Goal: Transaction & Acquisition: Purchase product/service

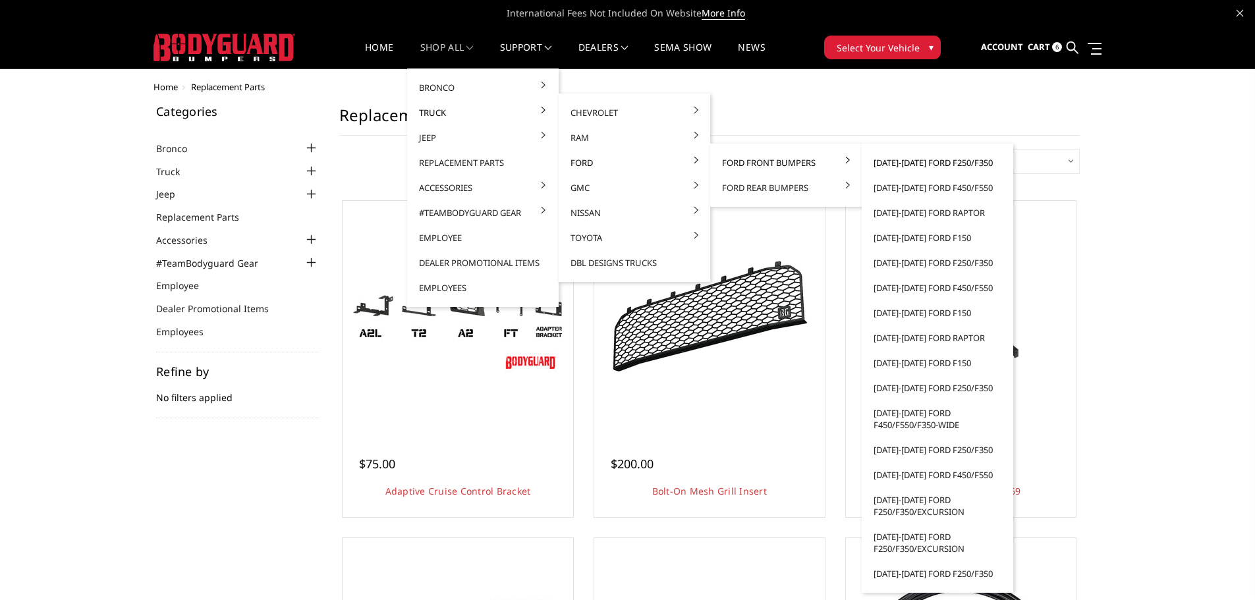
click at [929, 164] on link "[DATE]-[DATE] Ford F250/F350" at bounding box center [937, 162] width 141 height 25
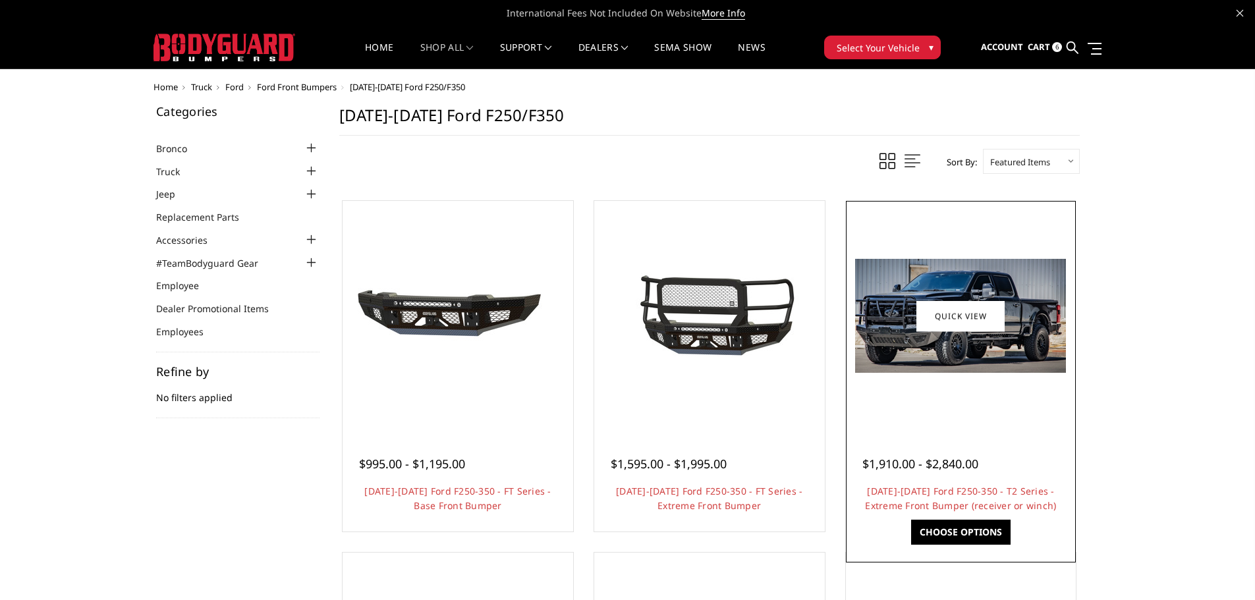
click at [997, 401] on div at bounding box center [961, 316] width 224 height 224
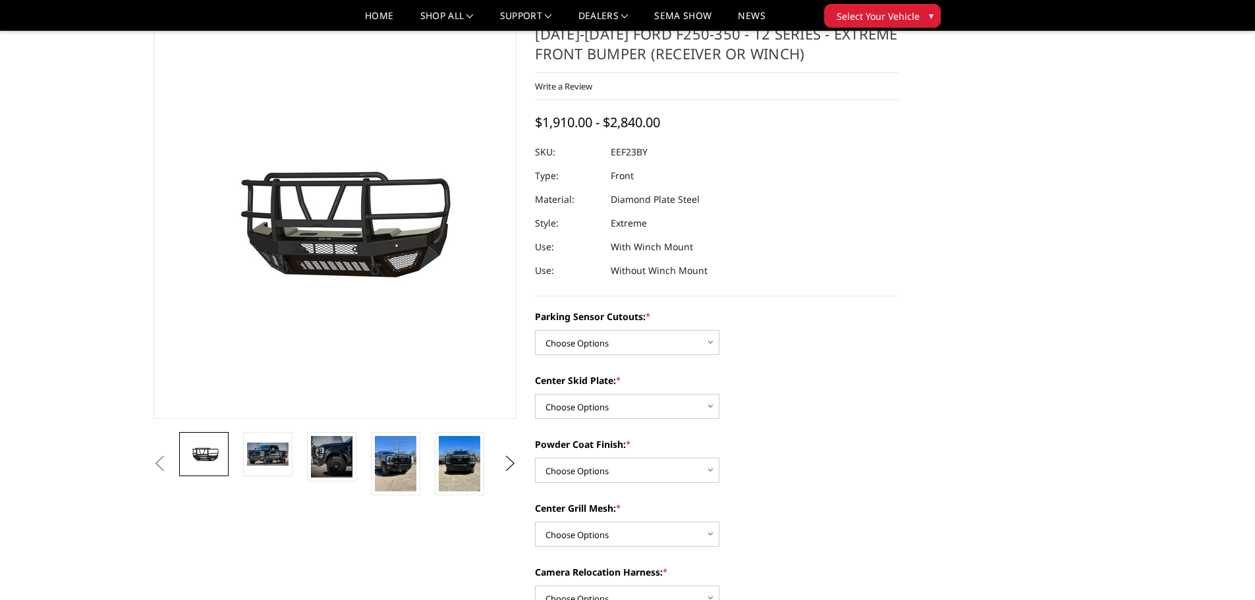
scroll to position [66, 0]
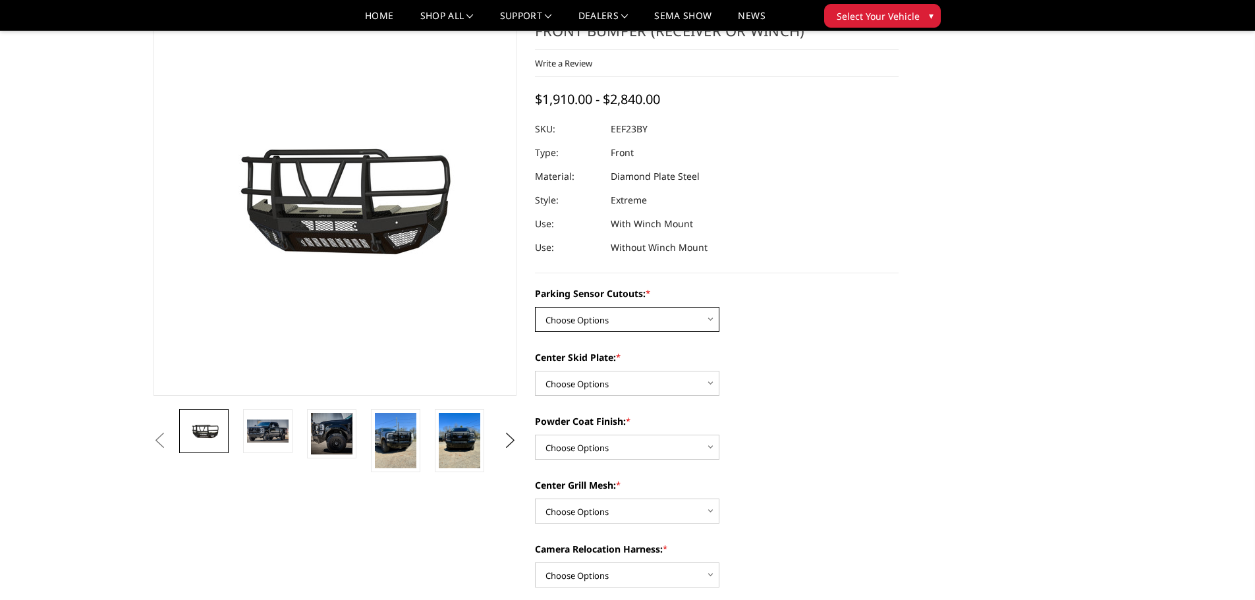
click at [703, 321] on select "Choose Options Yes - With Parking Sensor Cutouts" at bounding box center [627, 319] width 184 height 25
select select "3744"
click at [535, 307] on select "Choose Options Yes - With Parking Sensor Cutouts" at bounding box center [627, 319] width 184 height 25
click at [678, 388] on select "Choose Options 2" Receiver Tube Standard Skid Plate (included) Winch Mount Skid…" at bounding box center [627, 383] width 184 height 25
select select "3745"
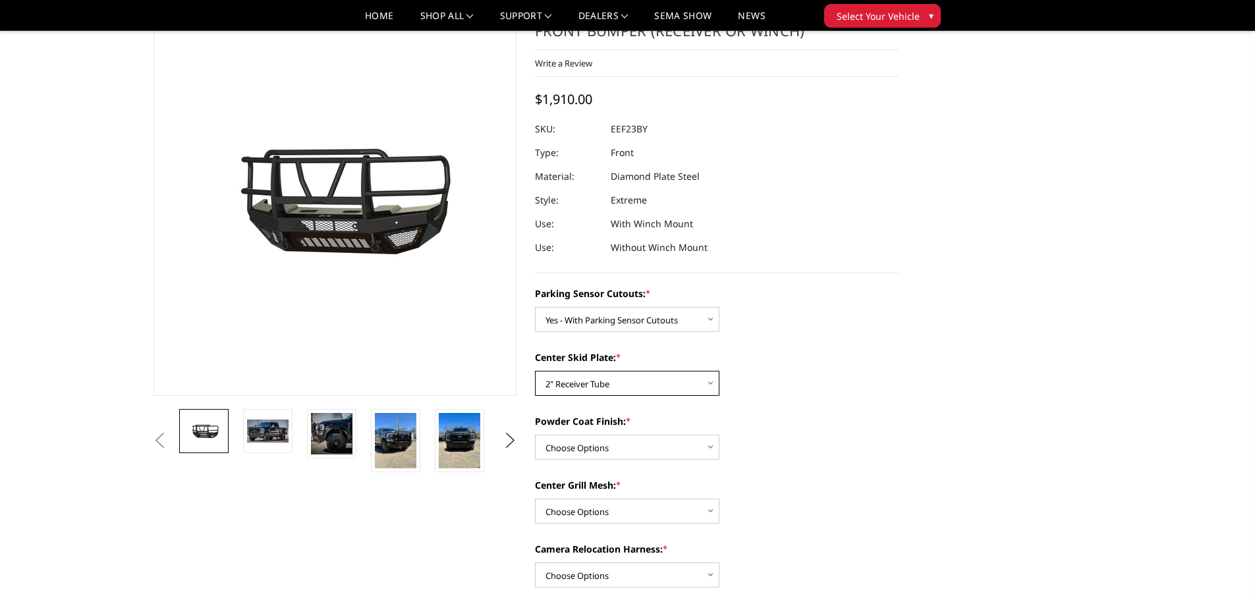
click at [535, 371] on select "Choose Options 2" Receiver Tube Standard Skid Plate (included) Winch Mount Skid…" at bounding box center [627, 383] width 184 height 25
click at [669, 453] on select "Choose Options Bare Metal Gloss Black Powder Coat Textured Black Powder Coat" at bounding box center [627, 447] width 184 height 25
select select "3749"
click at [535, 435] on select "Choose Options Bare Metal Gloss Black Powder Coat Textured Black Powder Coat" at bounding box center [627, 447] width 184 height 25
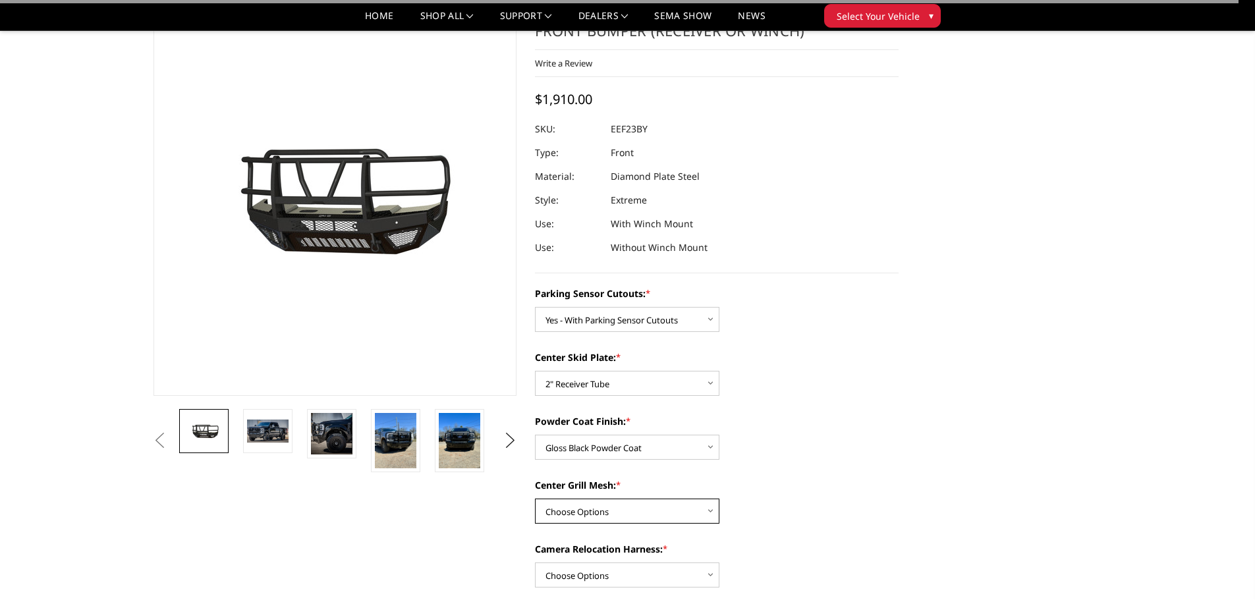
click at [683, 510] on select "Choose Options With expanded metal Without expanded metal" at bounding box center [627, 511] width 184 height 25
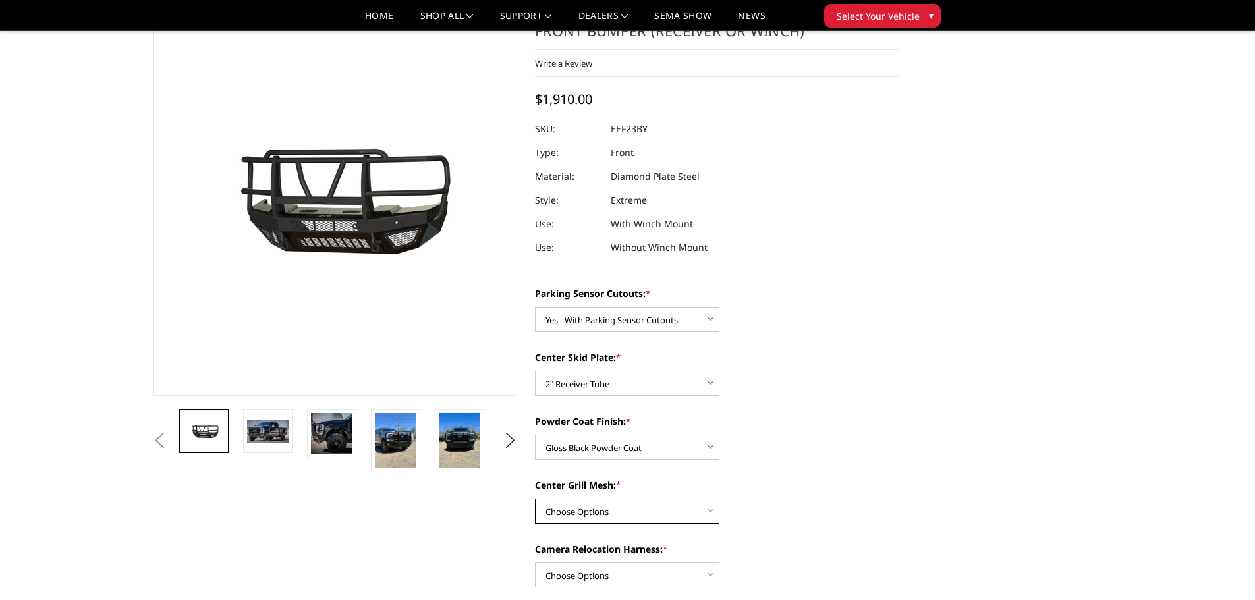
select select "3752"
click at [535, 499] on select "Choose Options With expanded metal Without expanded metal" at bounding box center [627, 511] width 184 height 25
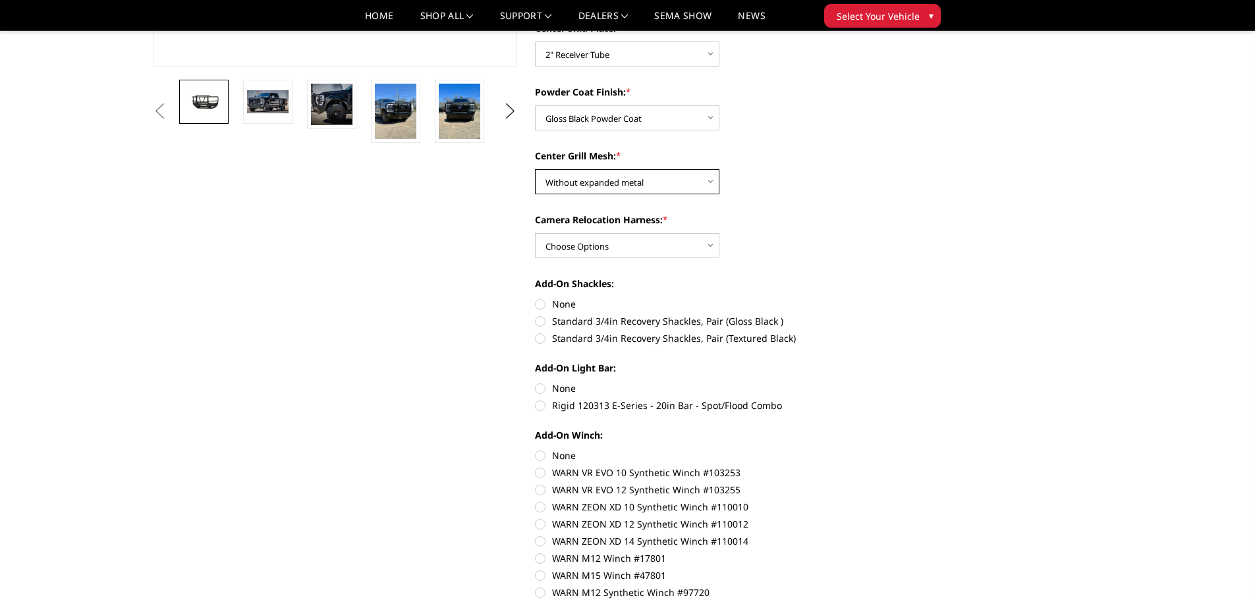
scroll to position [0, 0]
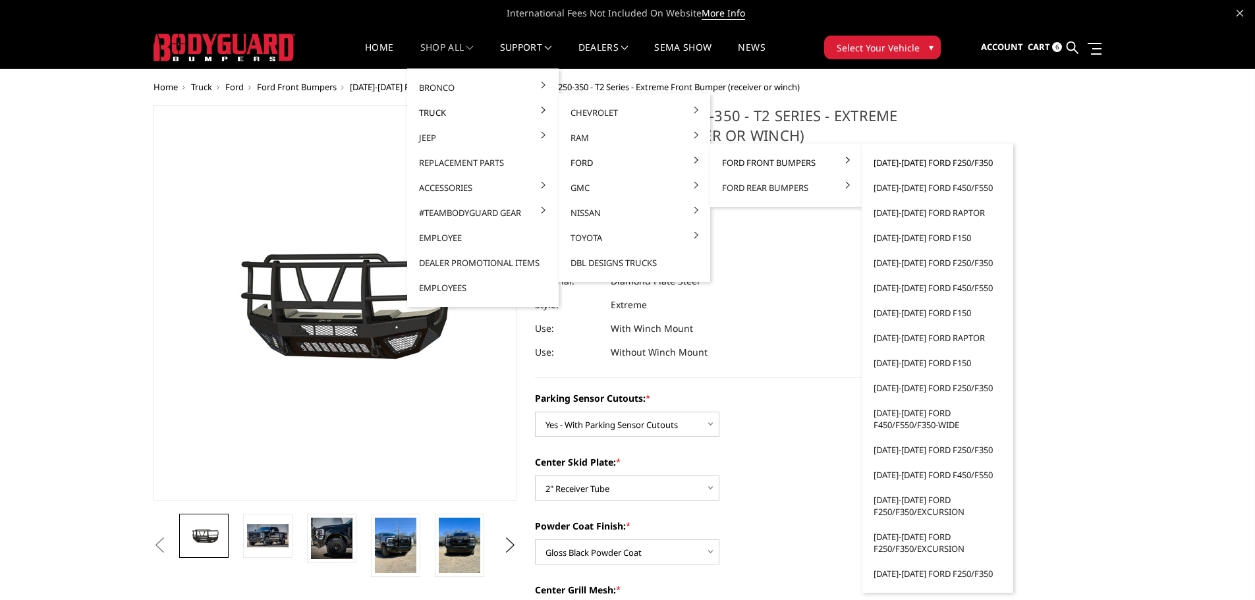
click at [914, 163] on link "[DATE]-[DATE] Ford F250/F350" at bounding box center [937, 162] width 141 height 25
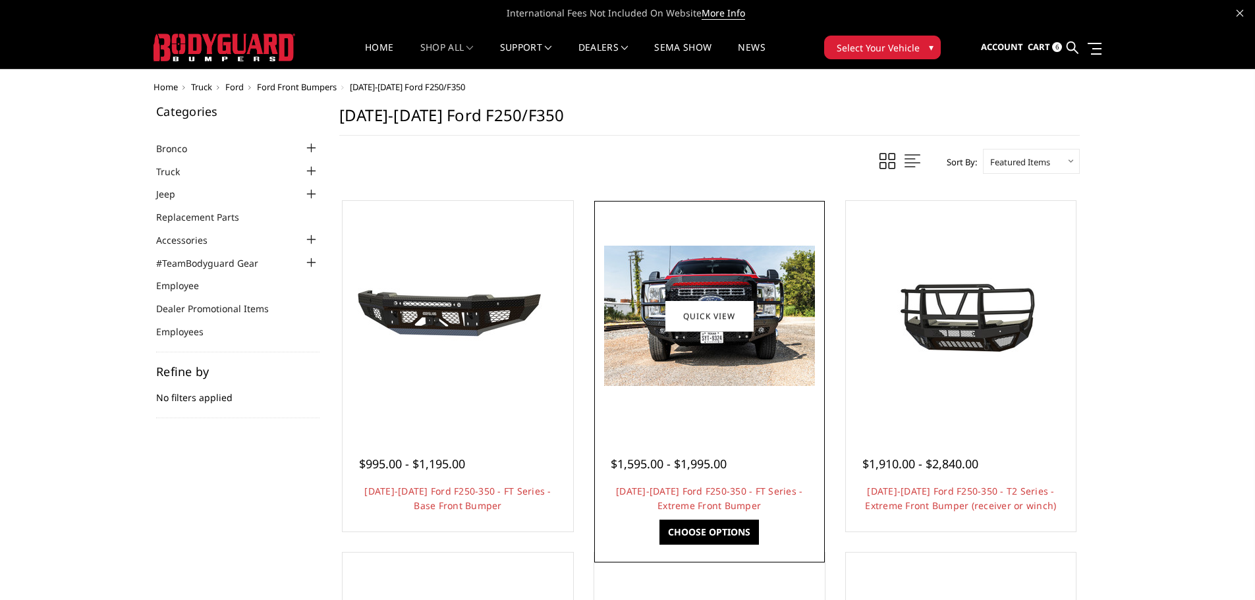
click at [682, 363] on img at bounding box center [709, 316] width 211 height 140
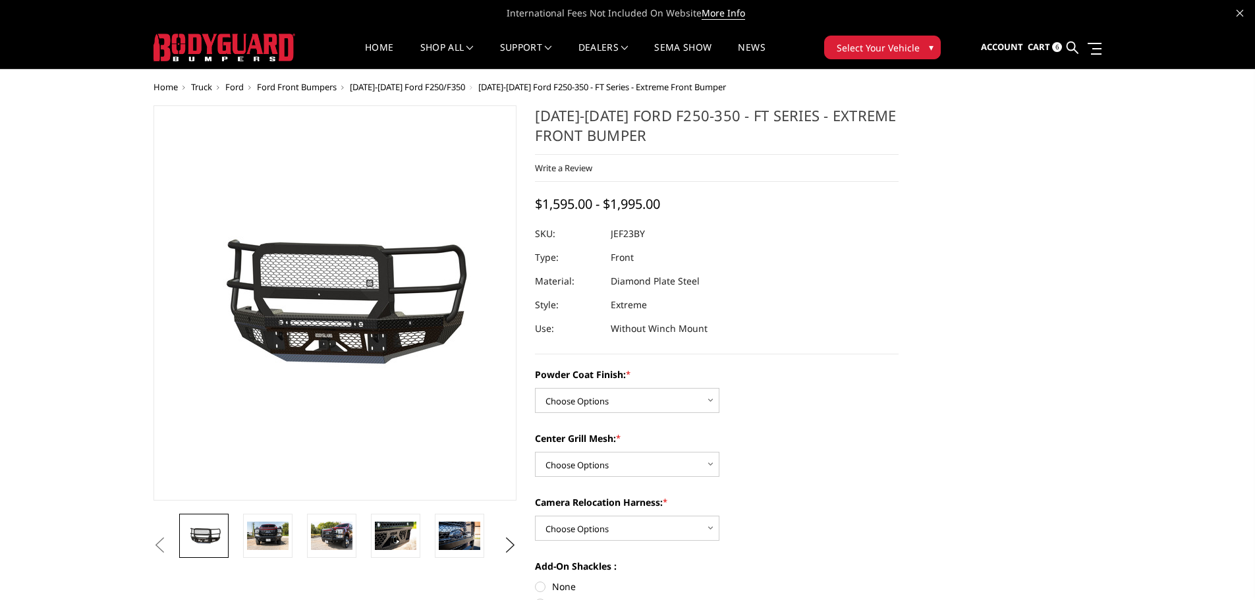
scroll to position [66, 0]
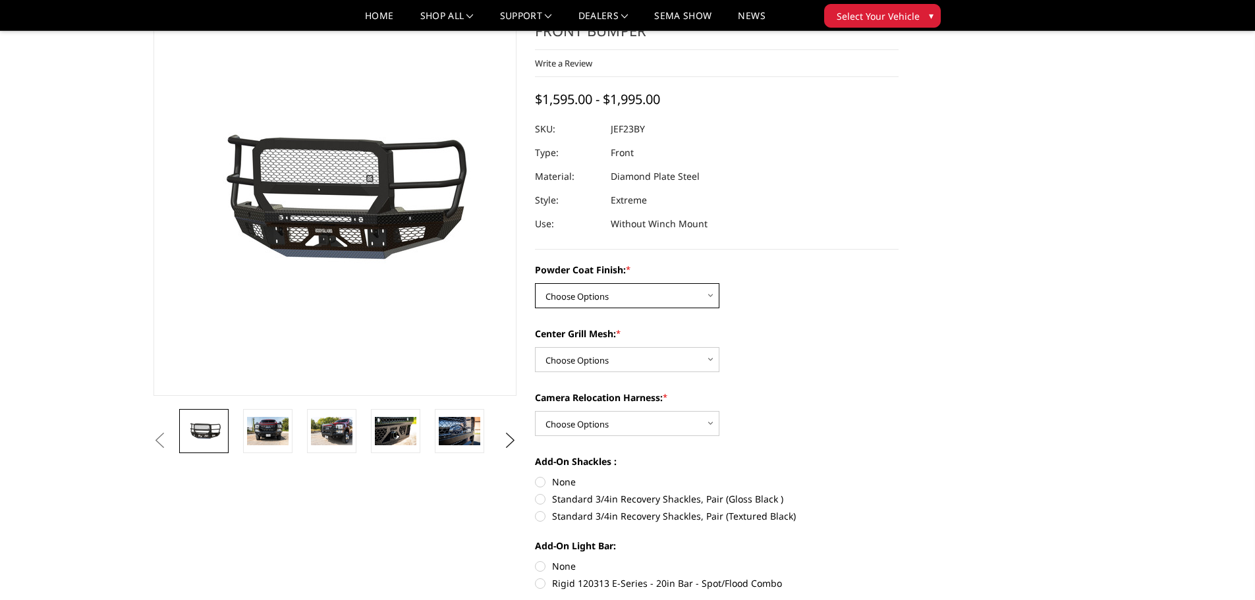
click at [680, 298] on select "Choose Options Bare Metal Gloss Black Powder Coat Textured Black Powder Coat" at bounding box center [627, 295] width 184 height 25
click at [800, 366] on div "Center Grill Mesh: * Choose Options WITH Expanded Metal in Center Grill WITHOUT…" at bounding box center [717, 349] width 364 height 45
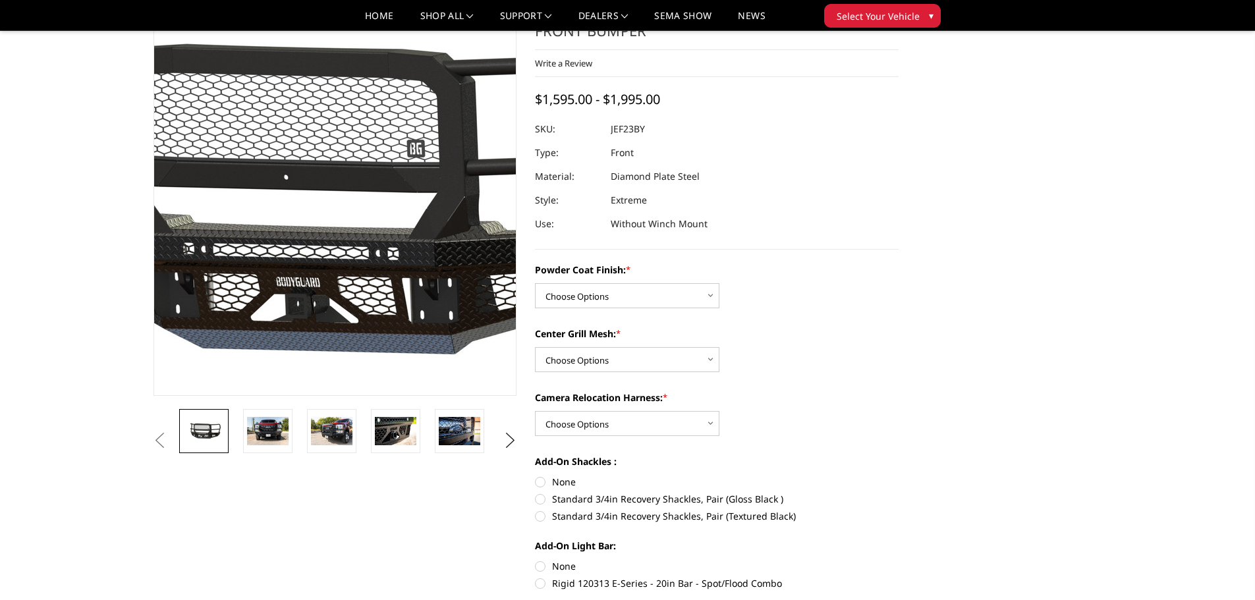
click at [342, 228] on img at bounding box center [325, 199] width 843 height 395
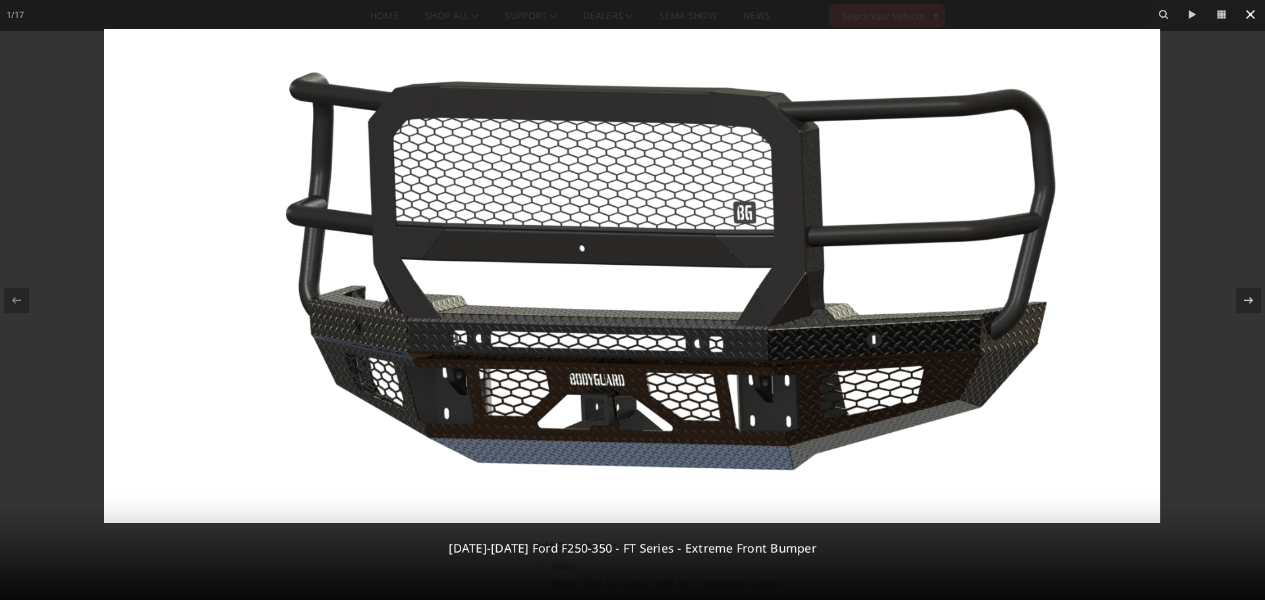
click at [1250, 16] on icon at bounding box center [1250, 14] width 9 height 9
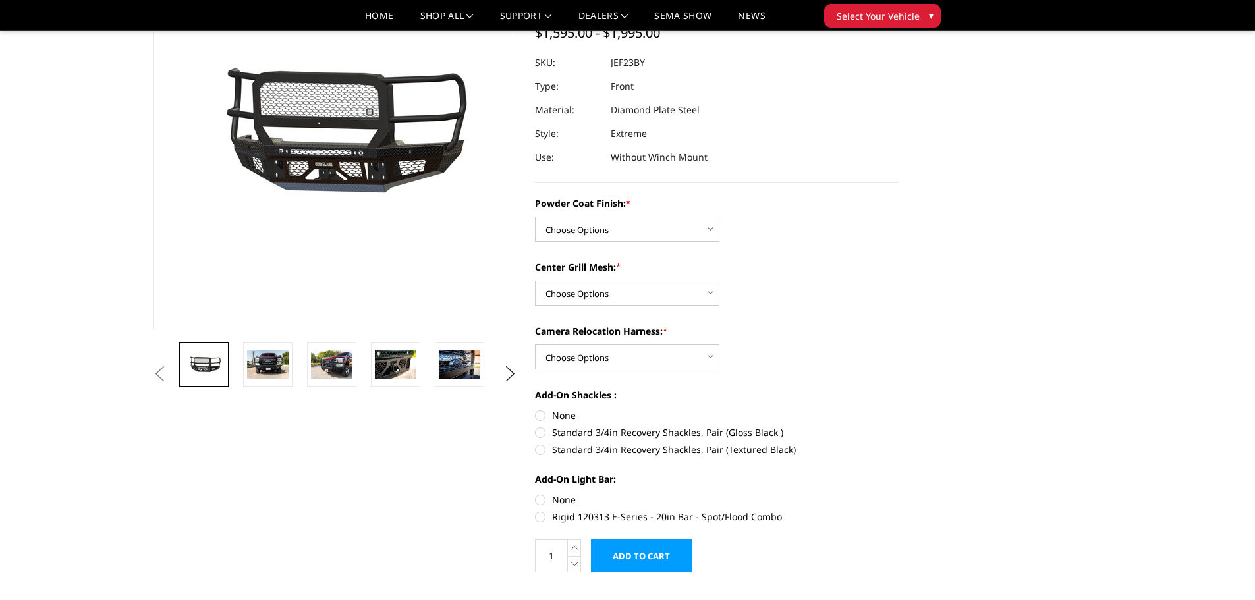
scroll to position [132, 0]
click at [280, 363] on img at bounding box center [270, 365] width 41 height 28
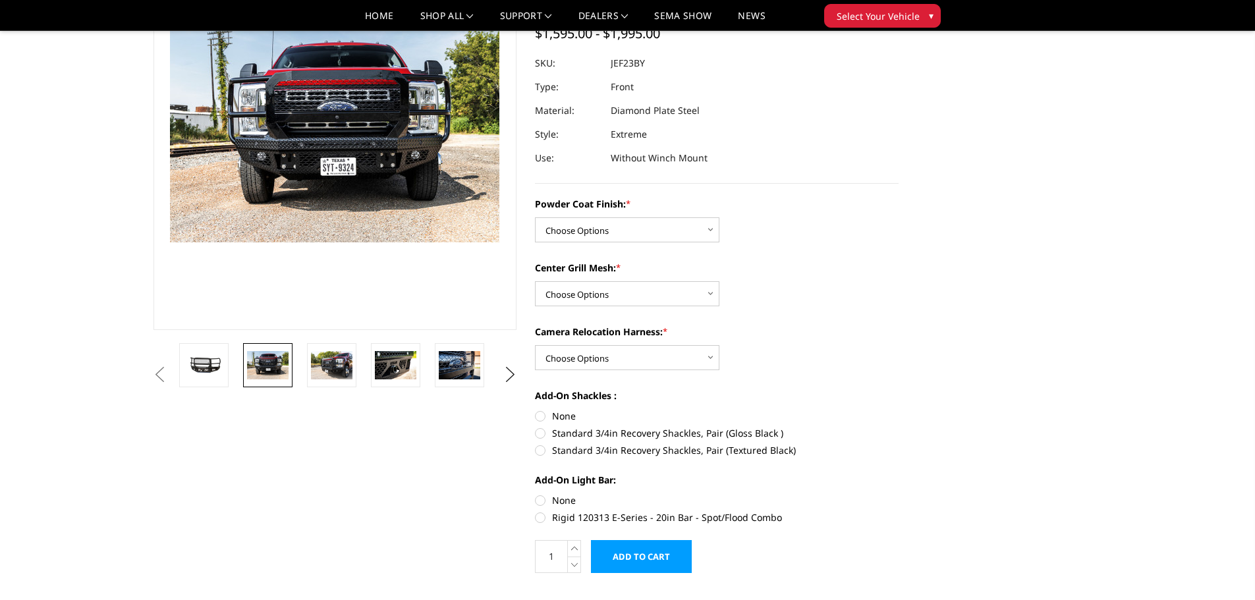
scroll to position [99, 0]
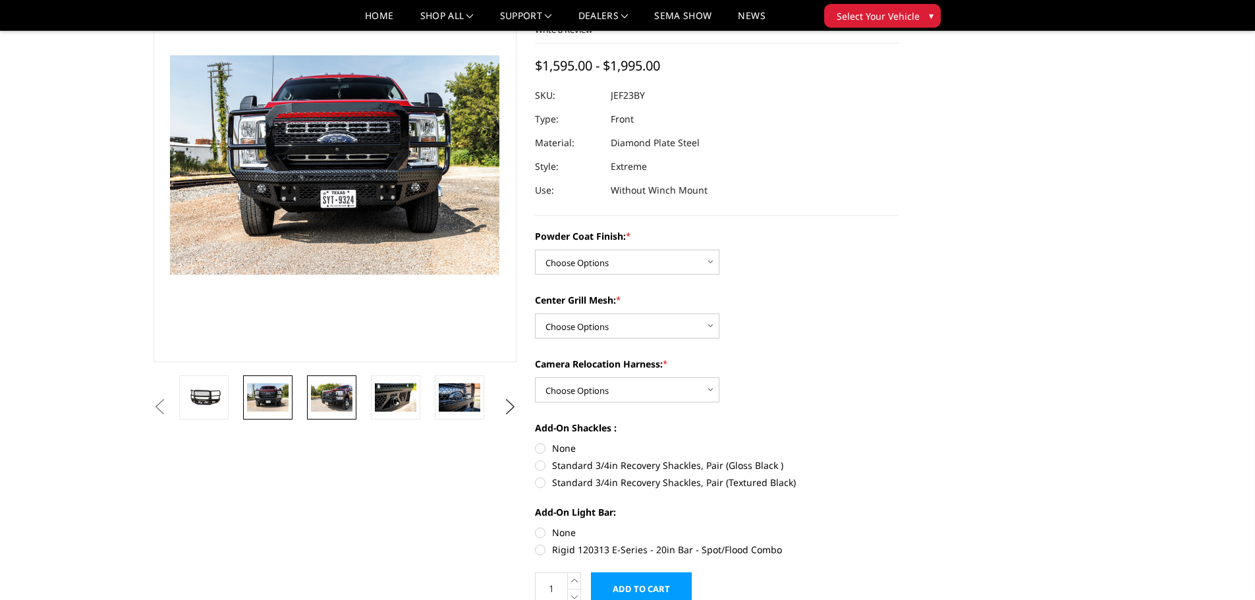
click at [337, 385] on img at bounding box center [331, 397] width 41 height 28
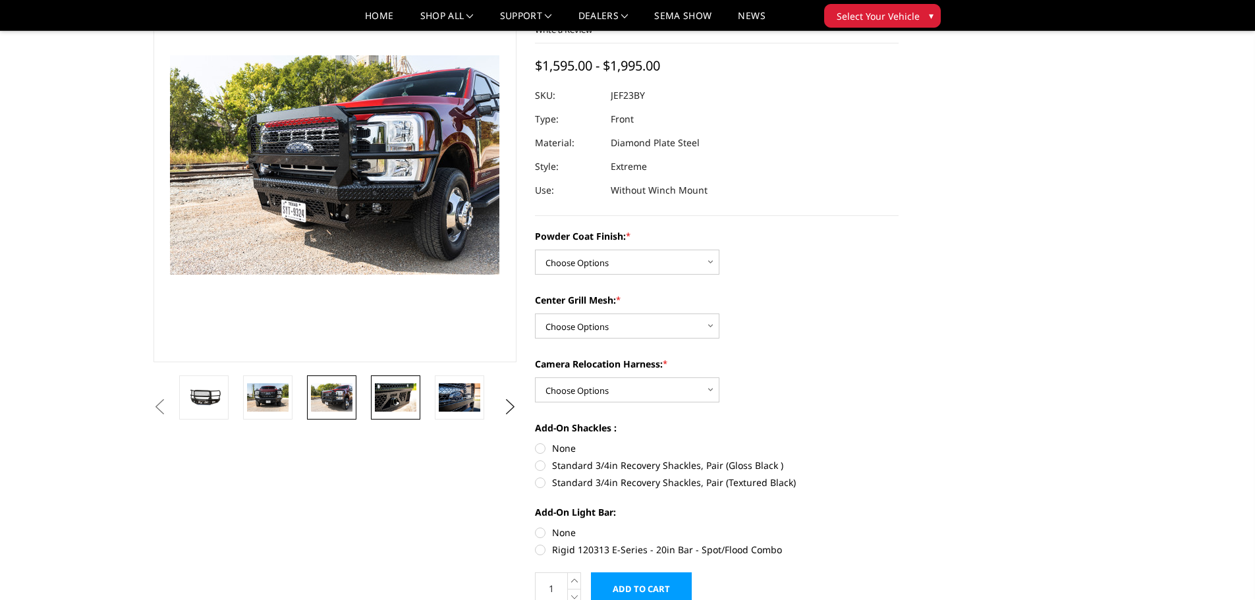
click at [401, 389] on img at bounding box center [395, 397] width 41 height 28
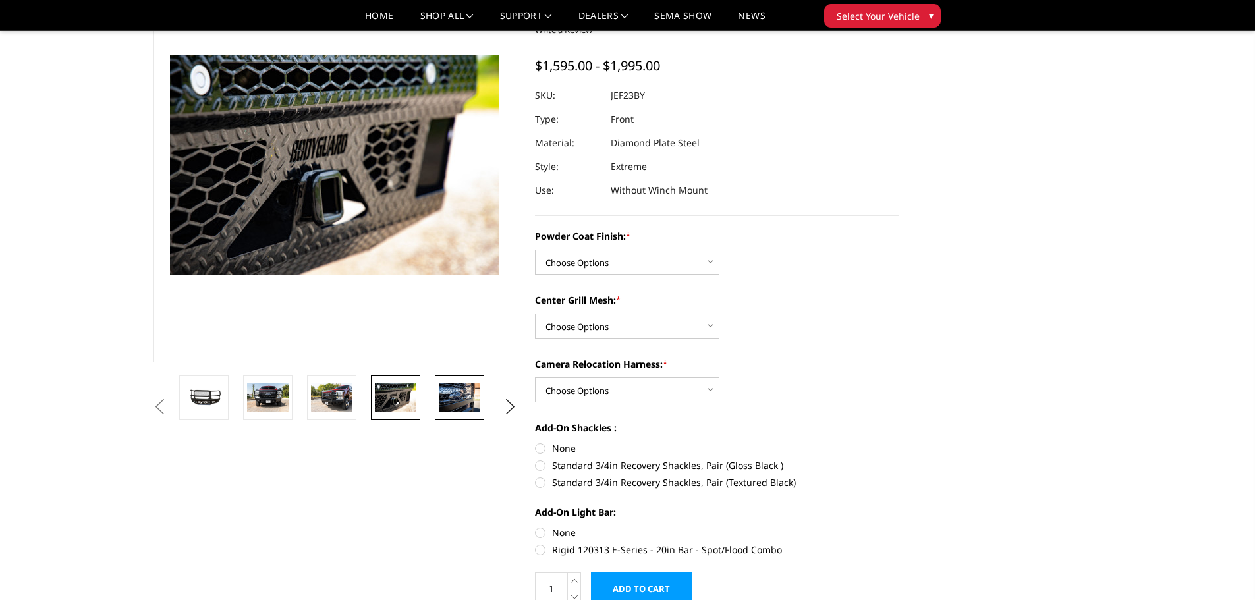
click at [453, 396] on img at bounding box center [459, 397] width 41 height 28
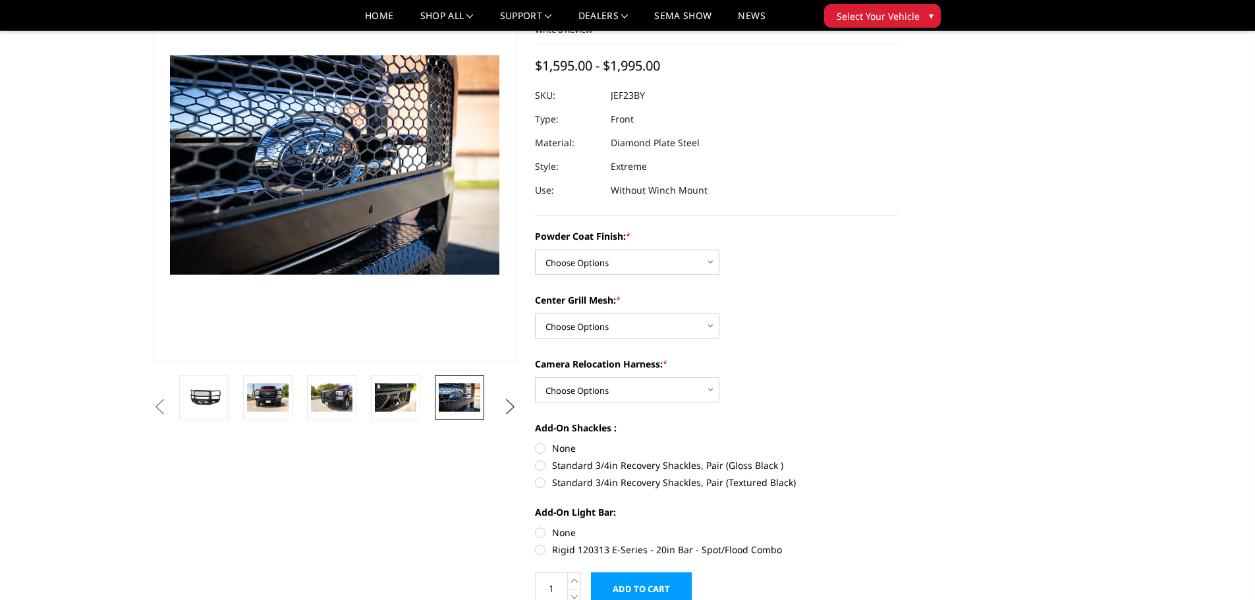
click at [508, 408] on button "Next" at bounding box center [510, 407] width 20 height 20
click at [467, 404] on img at bounding box center [459, 397] width 41 height 28
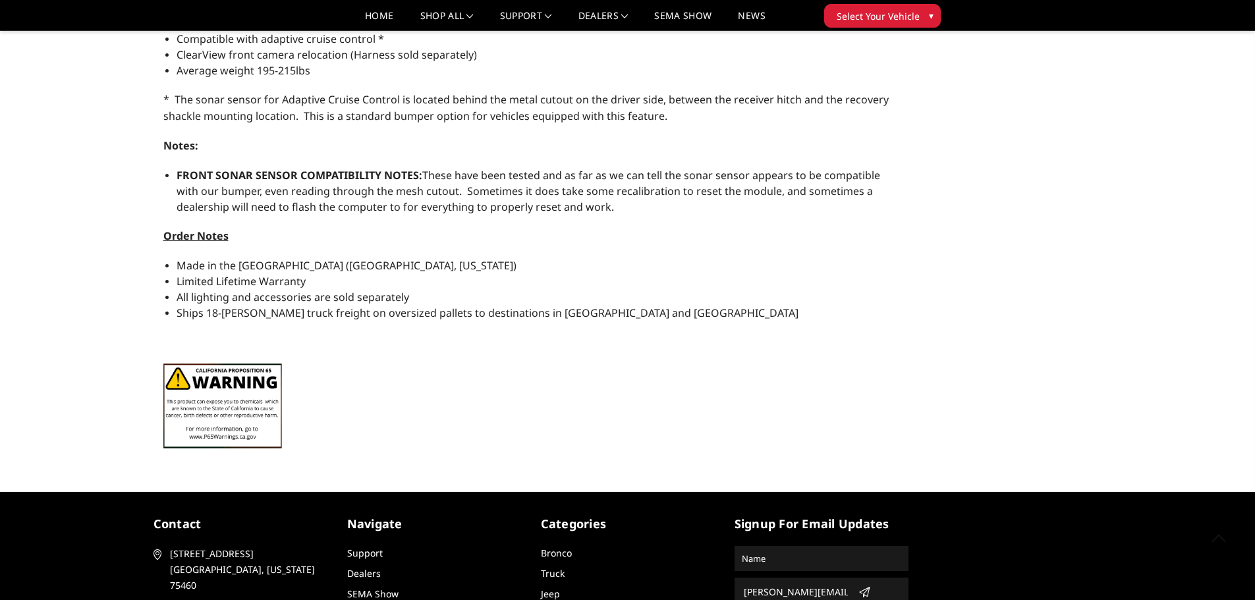
scroll to position [1305, 0]
